Goal: Submit feedback/report problem: Submit feedback/report problem

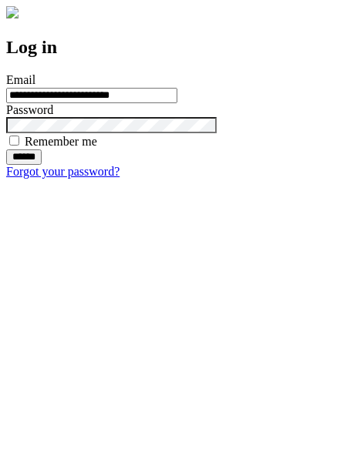
type input "**********"
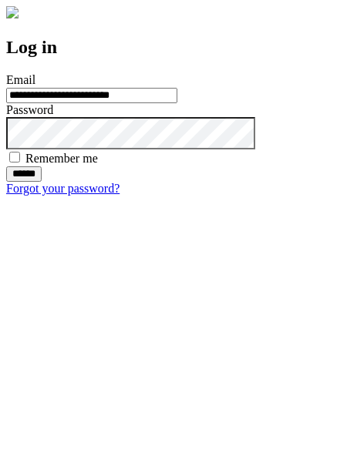
click at [42, 182] on input "******" at bounding box center [23, 173] width 35 height 15
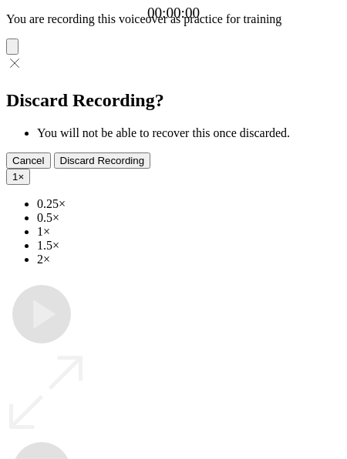
type input "**********"
